Goal: Transaction & Acquisition: Purchase product/service

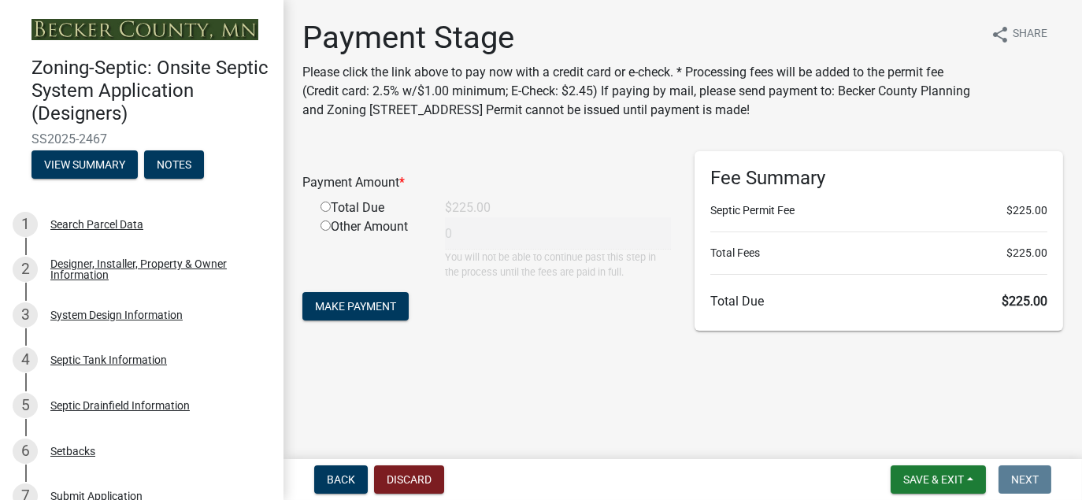
click at [327, 206] on input "radio" at bounding box center [326, 207] width 10 height 10
radio input "true"
type input "225"
click at [359, 311] on span "Make Payment" at bounding box center [355, 306] width 81 height 13
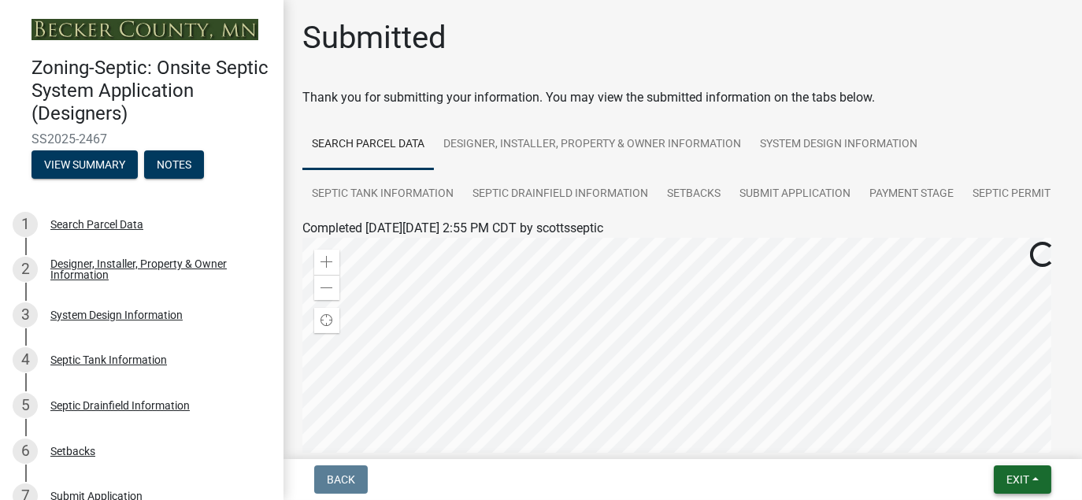
click at [1020, 479] on span "Exit" at bounding box center [1018, 479] width 23 height 13
click at [1003, 432] on button "Save & Exit" at bounding box center [989, 439] width 126 height 38
